Goal: Book appointment/travel/reservation

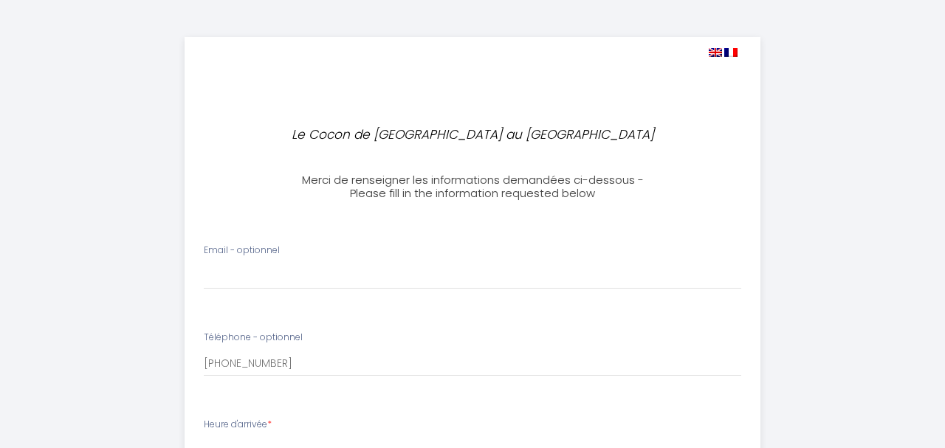
select select
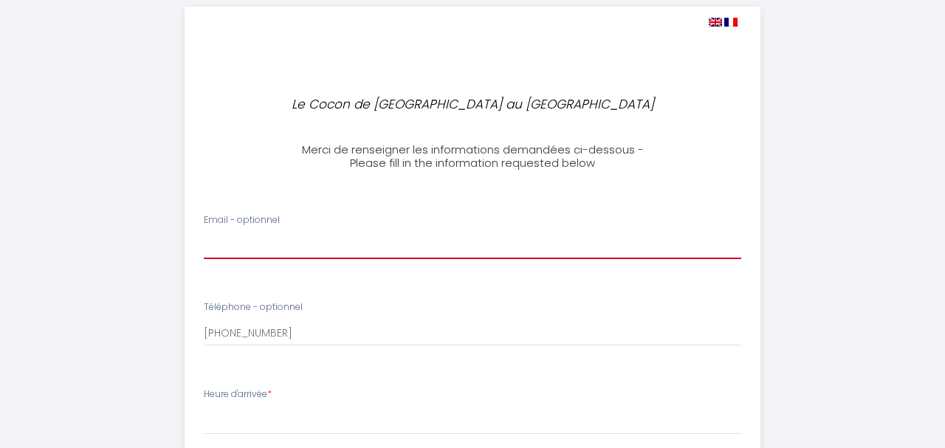
click at [269, 241] on input "Email - optionnel" at bounding box center [472, 245] width 537 height 27
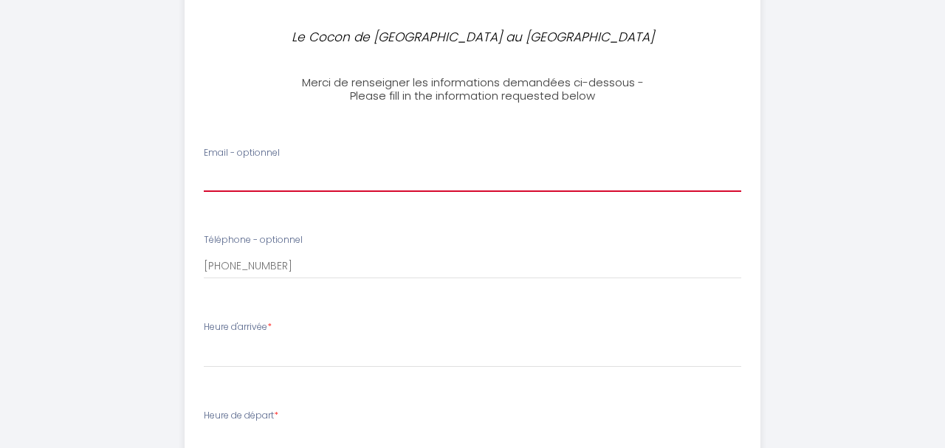
scroll to position [111, 0]
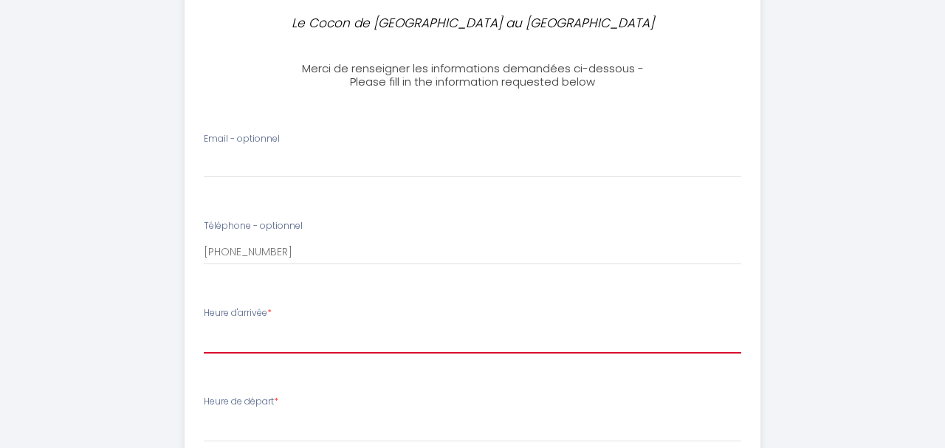
click at [204, 325] on select "16:00 16:30 17:00 17:30 18:00 18:30 19:00 19:30 20:00 20:30 21:00 21:30 22:00 2…" at bounding box center [472, 339] width 537 height 28
select select "16:00"
click option "16:00" at bounding box center [0, 0] width 0 height 0
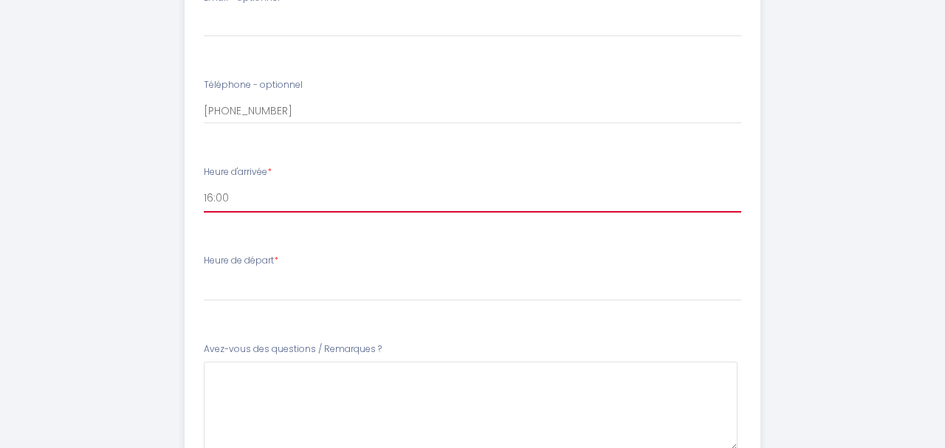
scroll to position [254, 0]
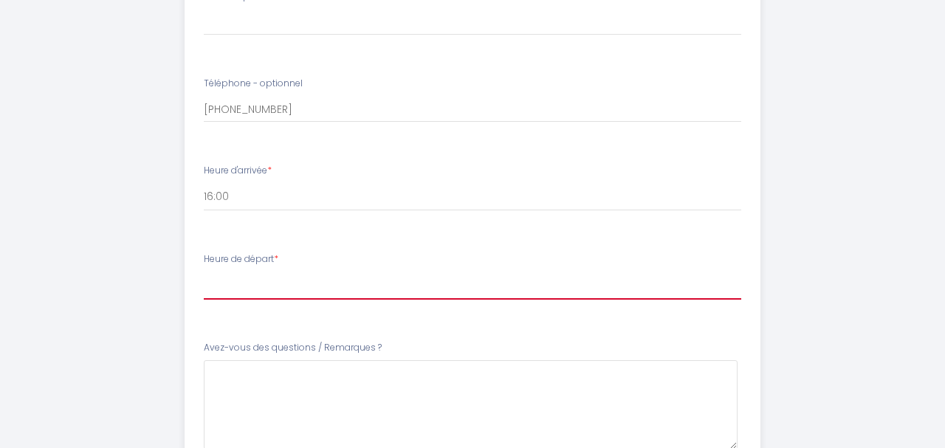
click at [204, 272] on select "00:00 00:30 01:00 01:30 02:00 02:30 03:00 03:30 04:00 04:30 05:00 05:30 06:00 0…" at bounding box center [472, 286] width 537 height 28
select select "09:00"
click option "09:00" at bounding box center [0, 0] width 0 height 0
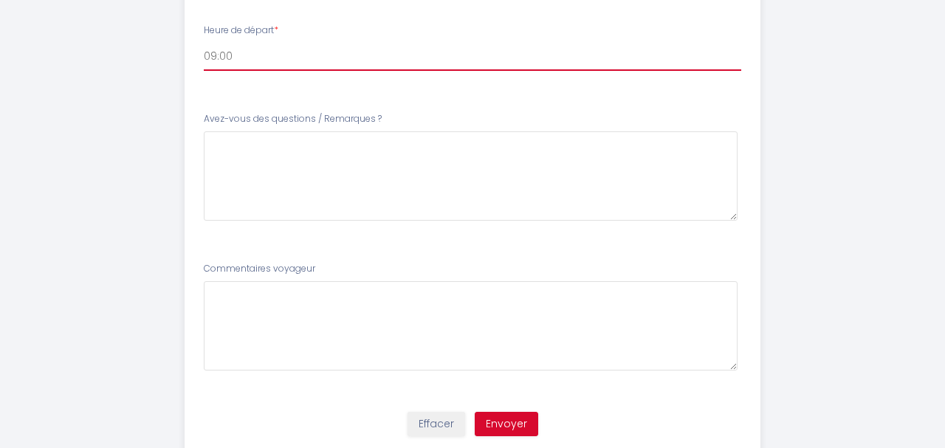
scroll to position [528, 0]
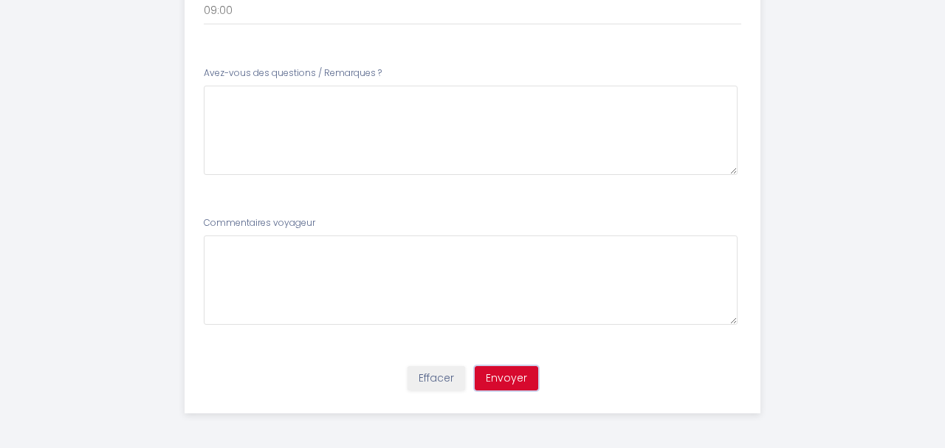
click at [529, 387] on button "Envoyer" at bounding box center [506, 378] width 63 height 25
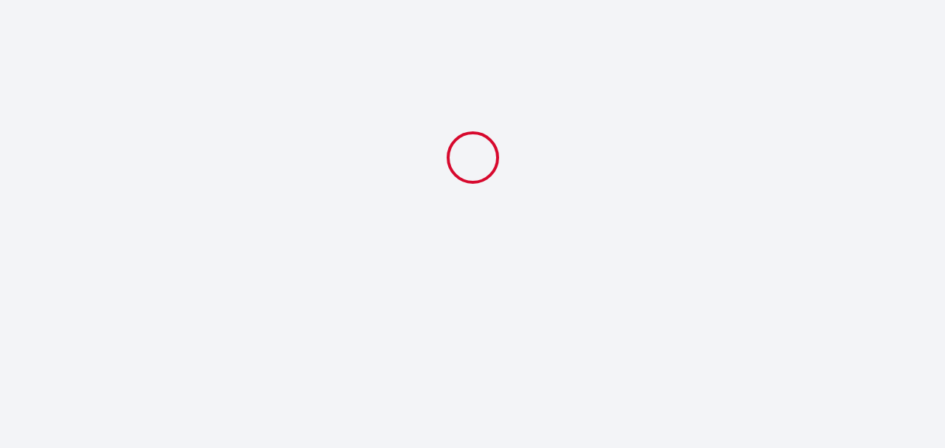
scroll to position [0, 0]
select select "09:00"
